Goal: Task Accomplishment & Management: Manage account settings

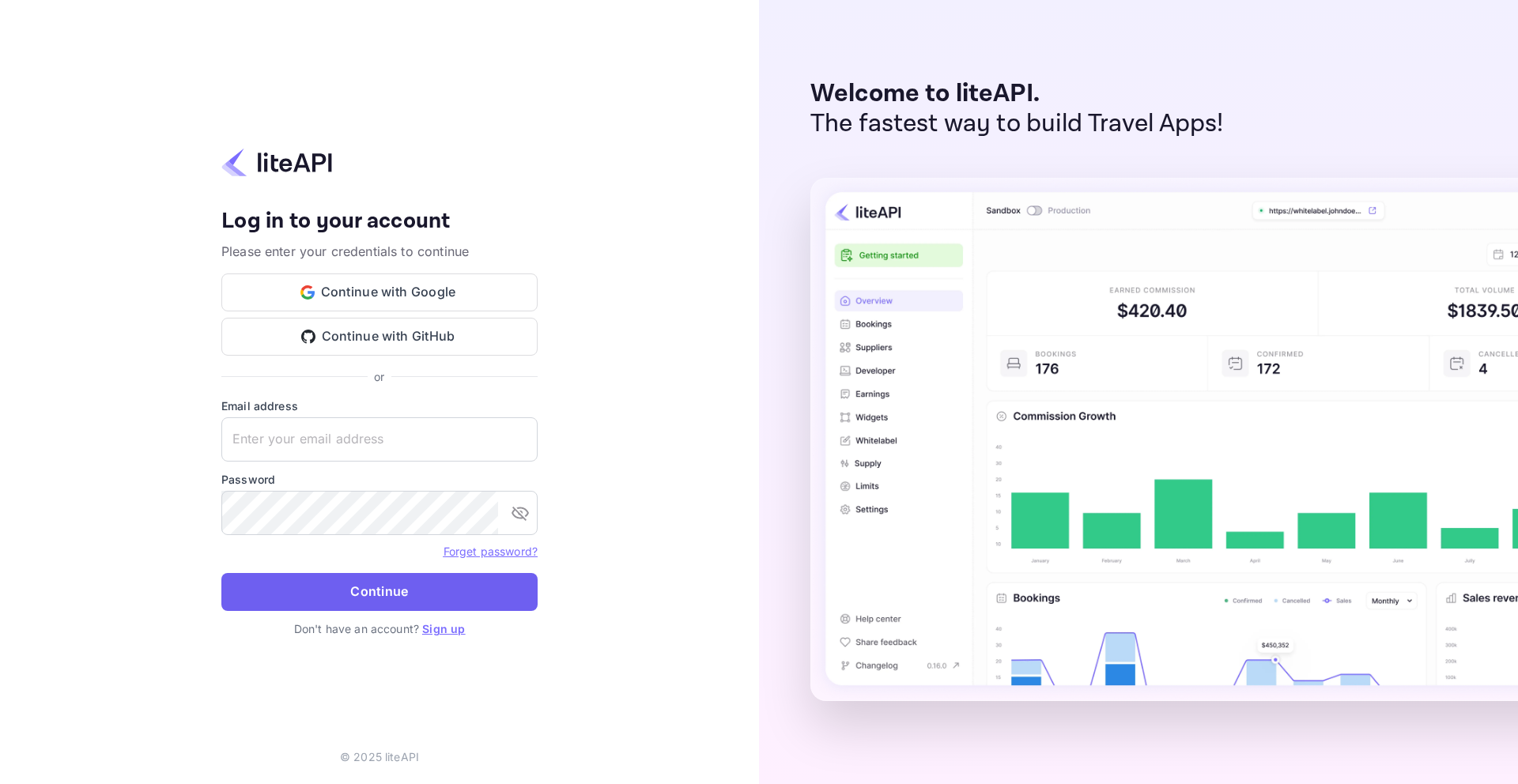
type input "[EMAIL_ADDRESS][DOMAIN_NAME]"
click at [373, 594] on button "Continue" at bounding box center [380, 591] width 316 height 38
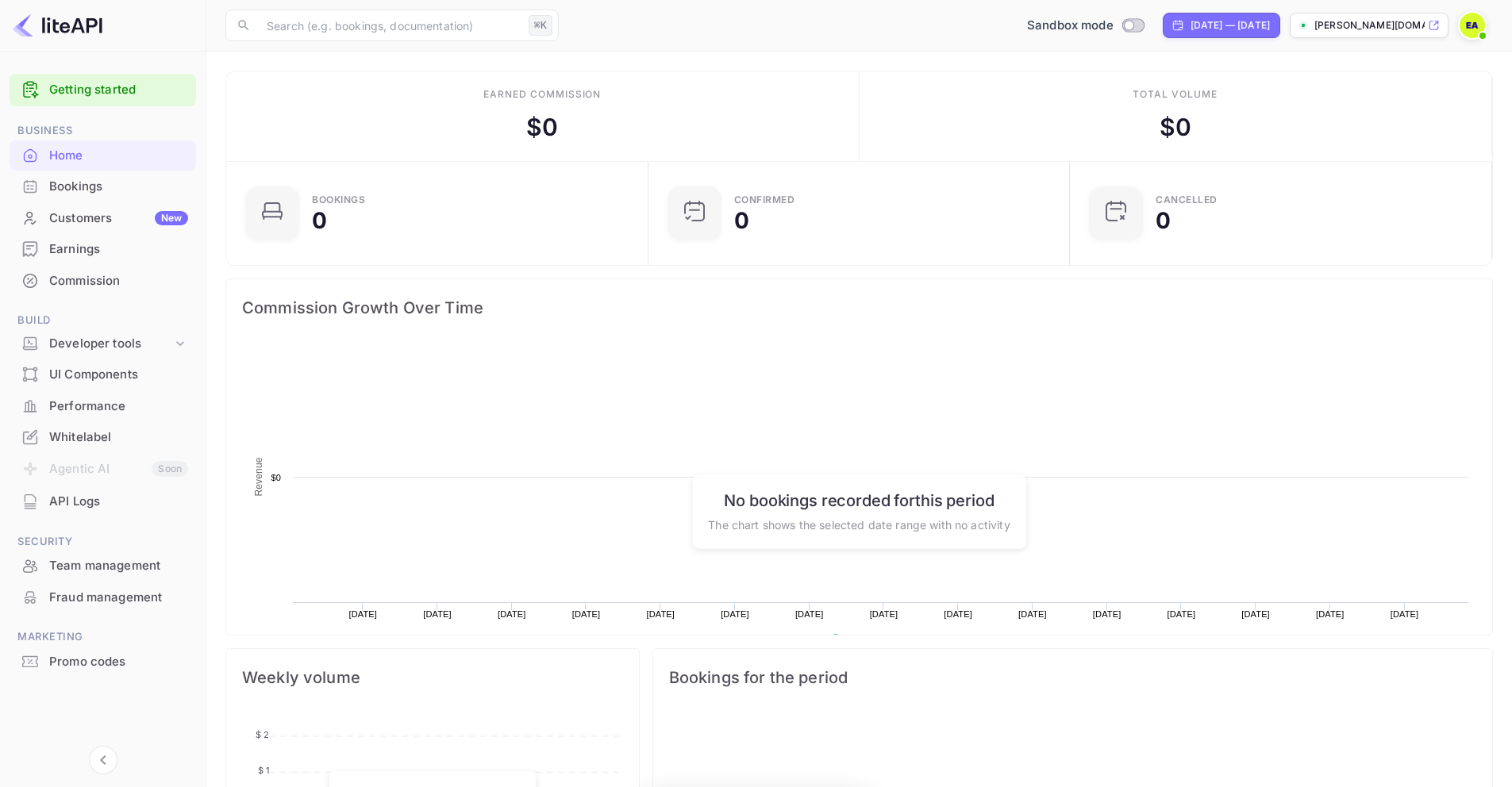
scroll to position [246, 400]
click at [57, 439] on div "Whitelabel" at bounding box center [118, 438] width 139 height 19
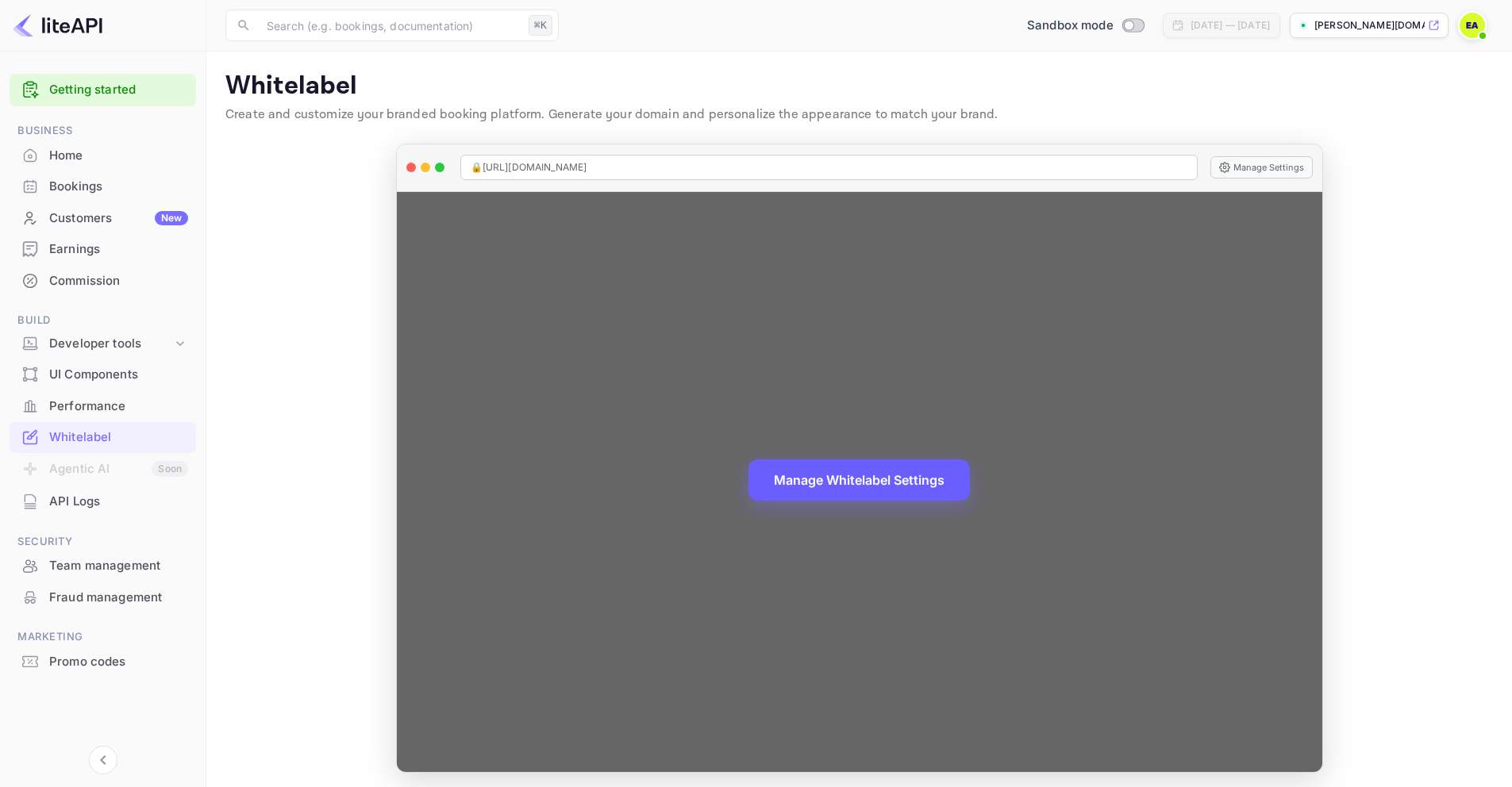
click at [857, 483] on button "Manage Whitelabel Settings" at bounding box center [859, 480] width 221 height 41
